Goal: Task Accomplishment & Management: Complete application form

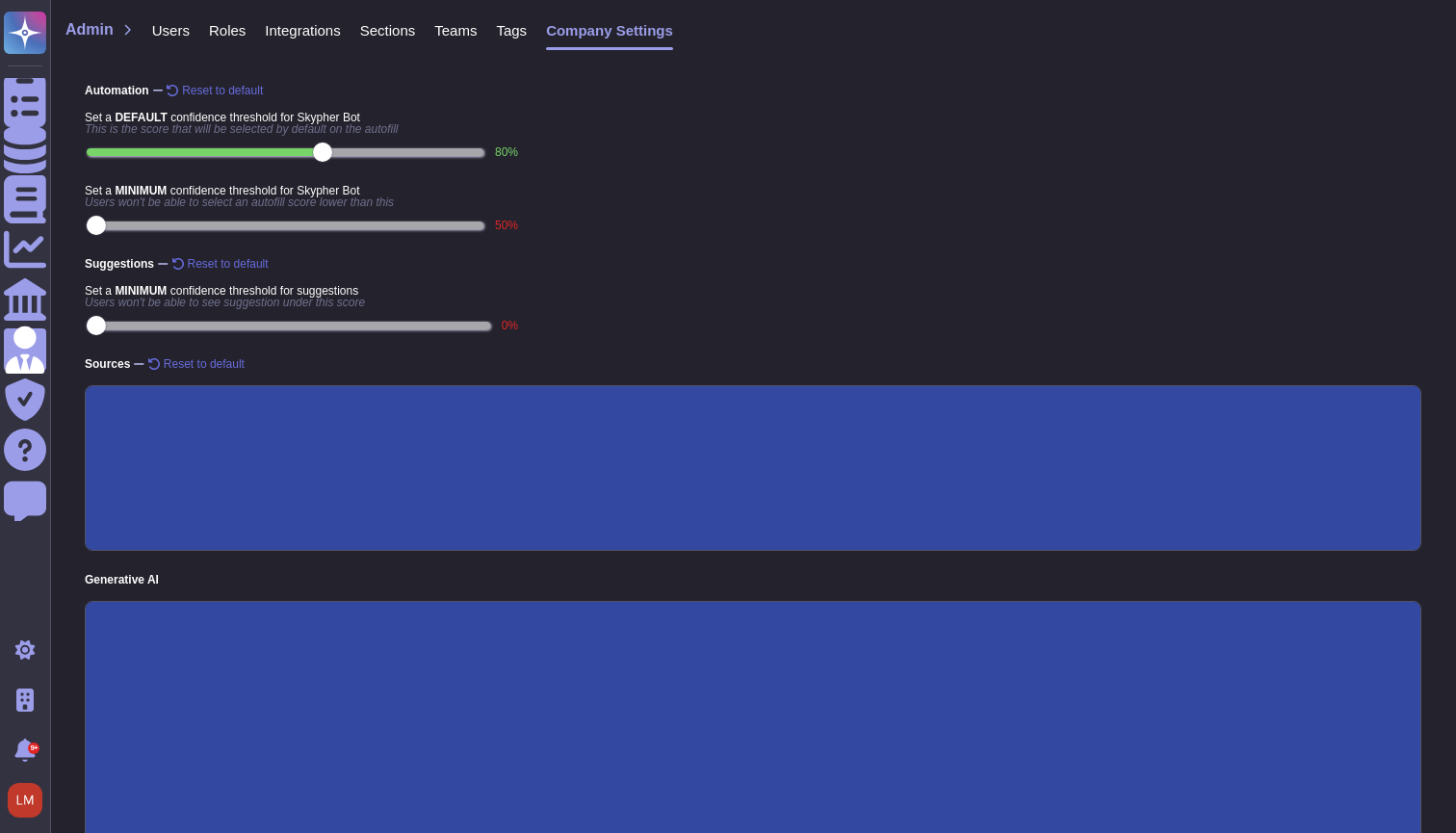
type textarea "Provide a precise and detailed response, including all relevant information."
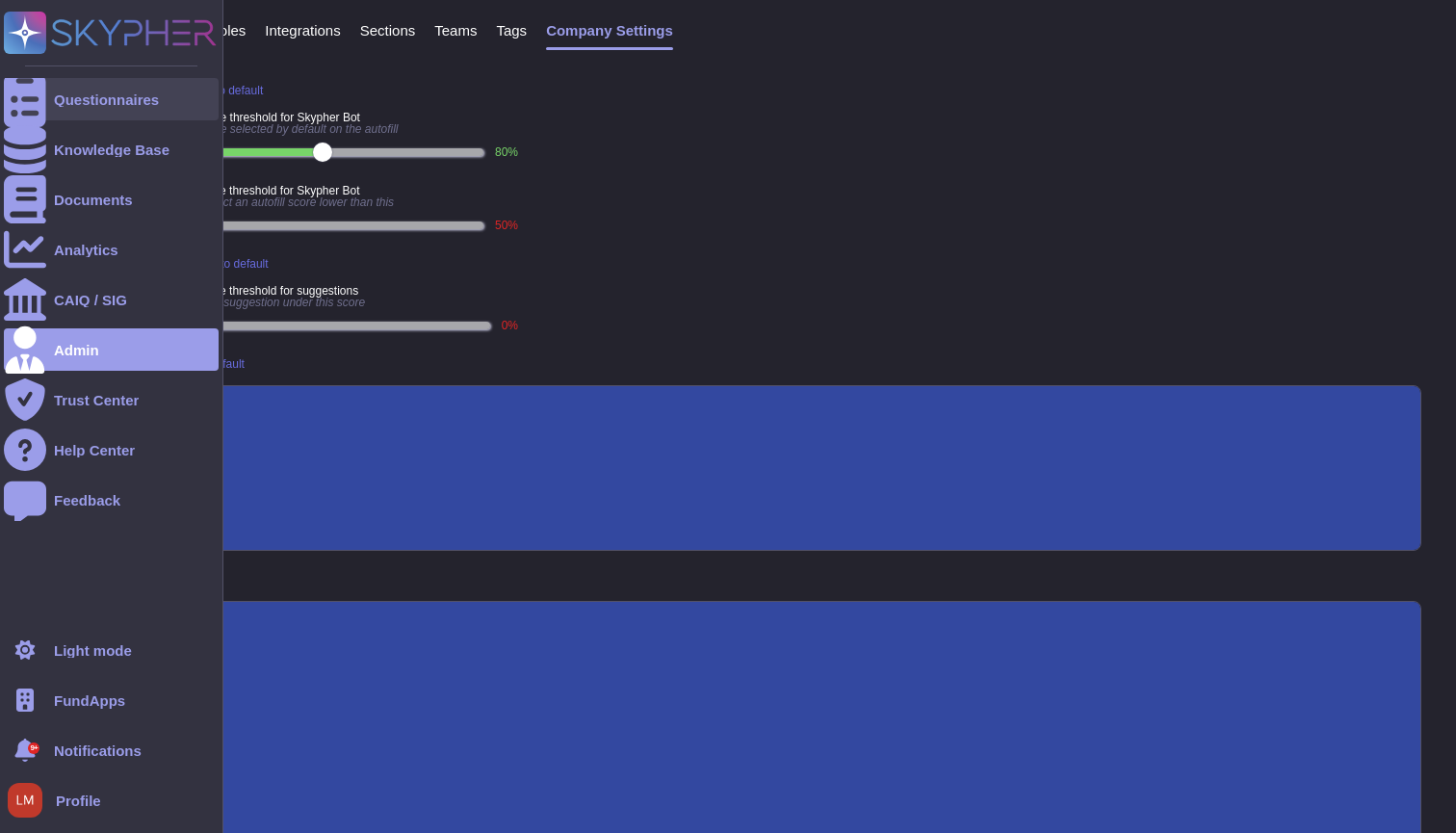
click at [60, 114] on div "Questionnaires" at bounding box center [111, 99] width 214 height 42
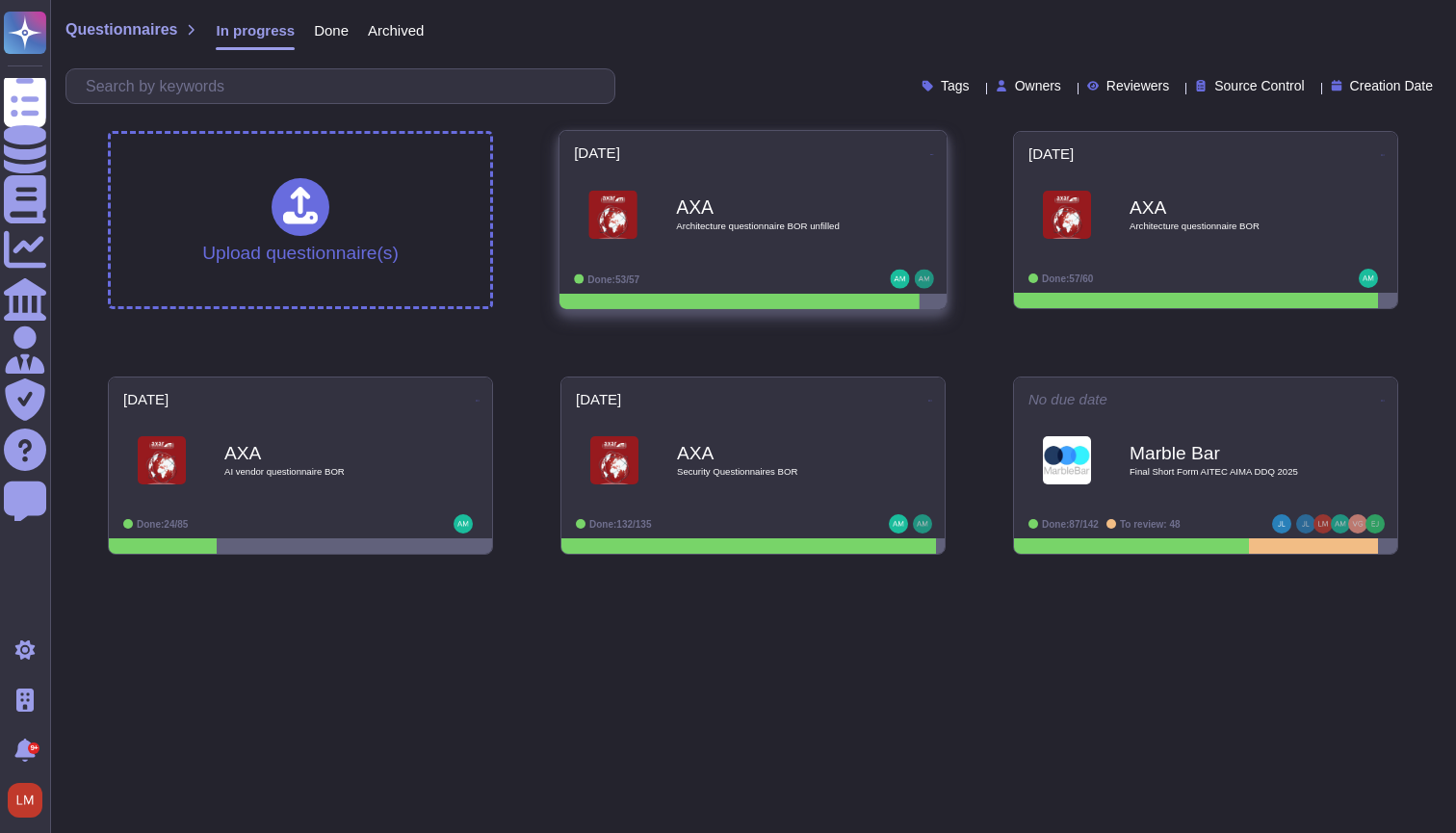
click at [710, 240] on div "AXA Architecture questionnaire BOR unfilled" at bounding box center [773, 215] width 194 height 78
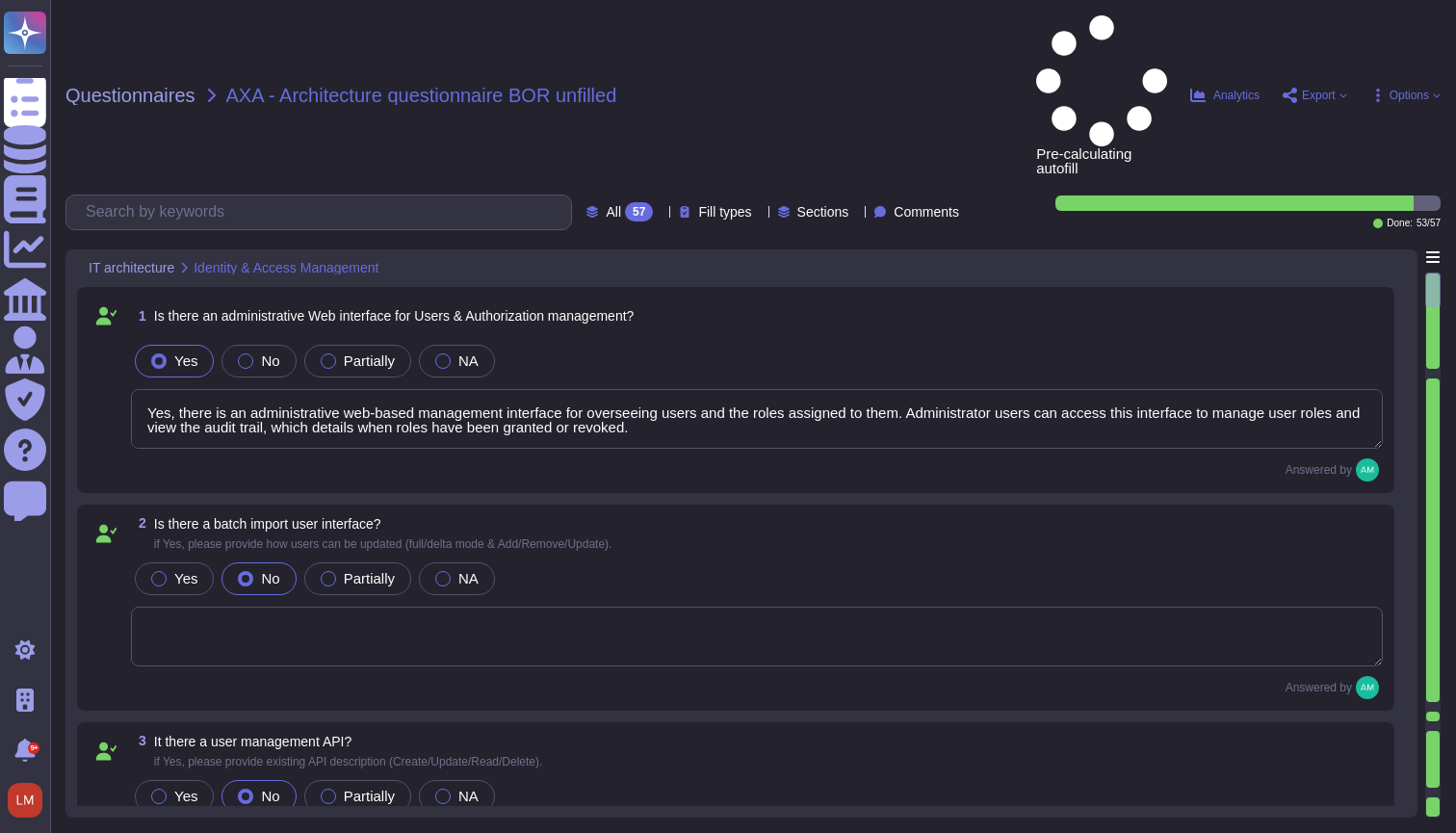
type textarea "Yes, there is an administrative web-based management interface for overseeing u…"
type textarea "The method to authenticate for the API is described in FundApps' technical docu…"
type textarea "Single-sign-on is enabled and mandatory wherever possible;"
click at [705, 389] on textarea "Yes, there is an administrative web-based management interface for overseeing u…" at bounding box center [756, 419] width 1252 height 60
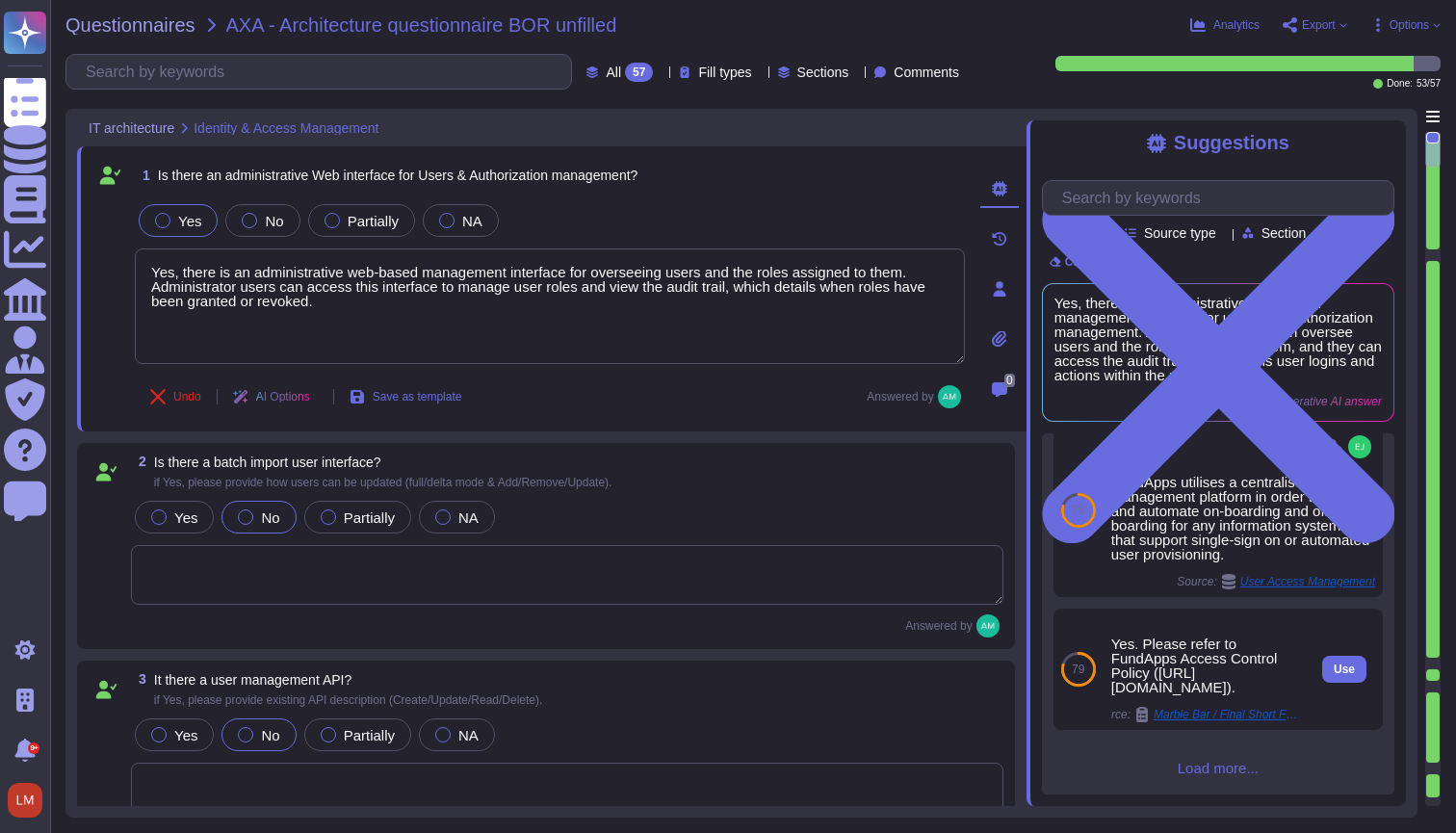
scroll to position [709, 0]
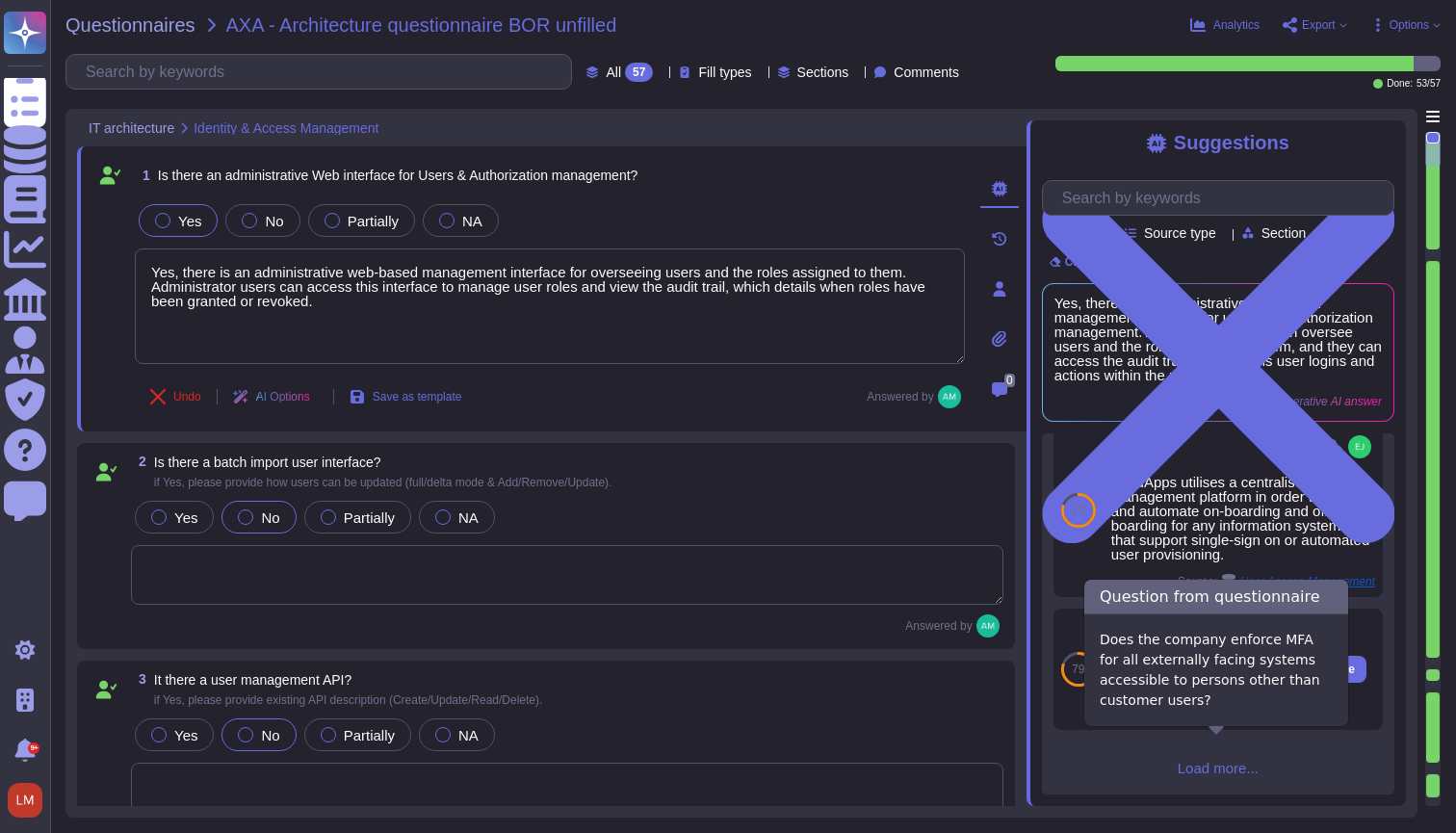
click at [1205, 720] on span "Marble Bar / Final Short Form AITEC AIMA DDQ 2025" at bounding box center [1226, 715] width 145 height 12
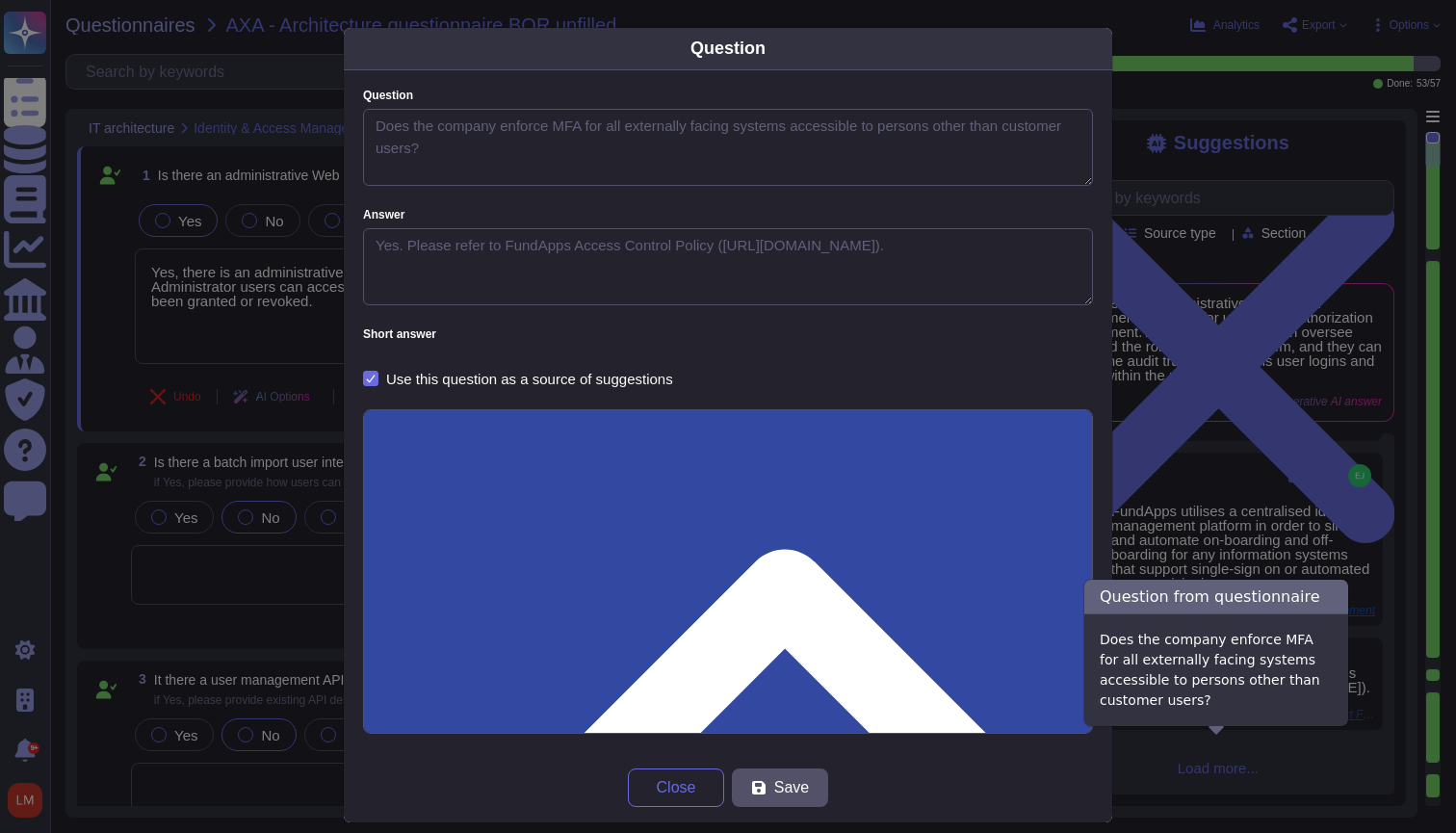
type textarea "Does the company enforce MFA for all externally facing systems accessible to pe…"
type textarea "Yes. Please refer to FundApps Access Control Policy ([URL][DOMAIN_NAME])."
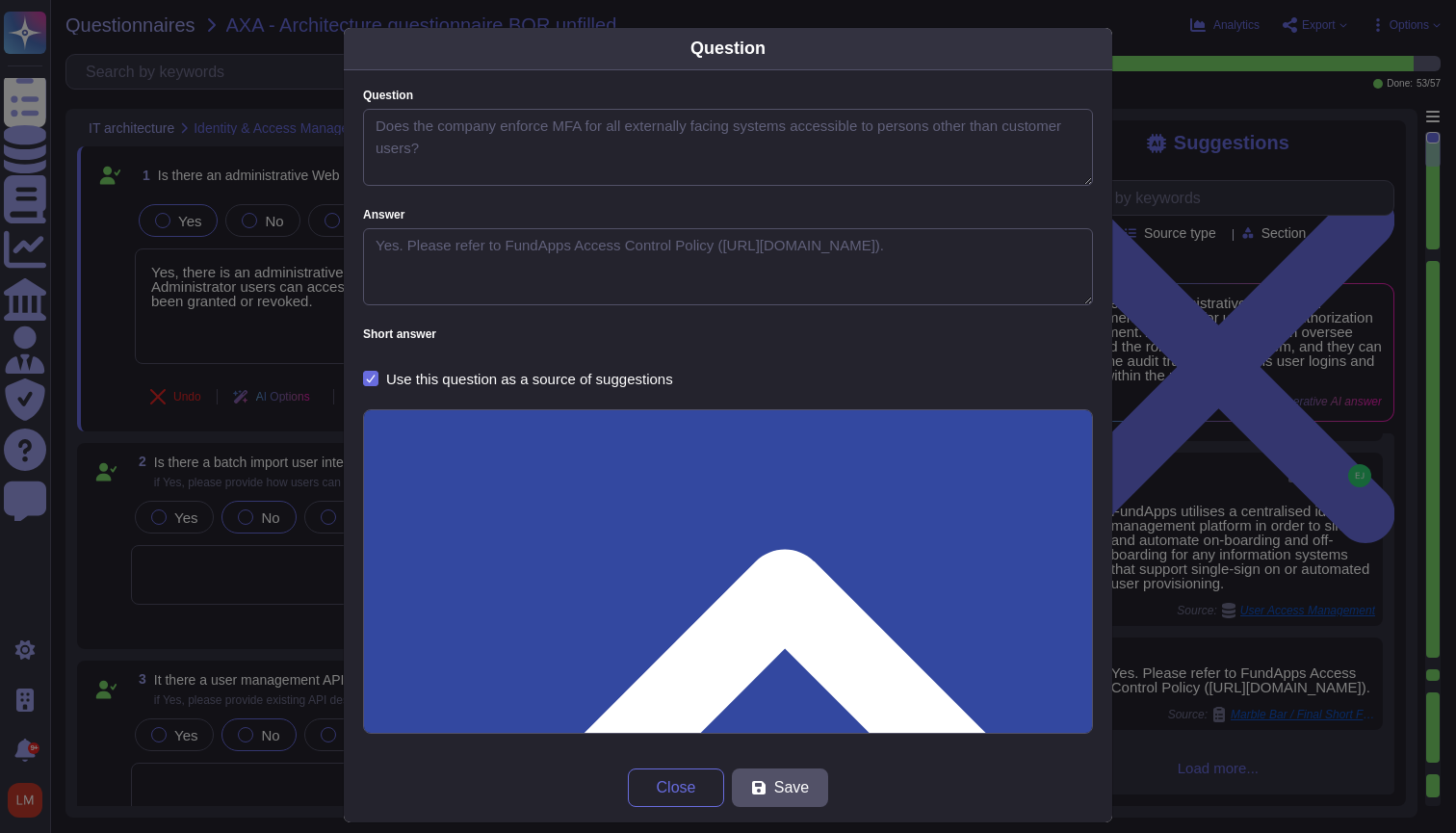
click at [1226, 667] on div "Question Question Does the company enforce MFA for all externally facing system…" at bounding box center [728, 416] width 1456 height 833
